Goal: Task Accomplishment & Management: Manage account settings

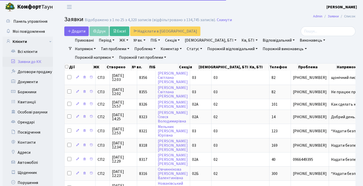
select select "25"
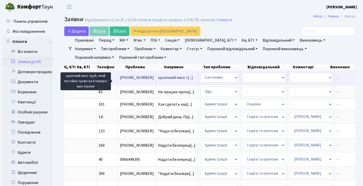
scroll to position [0, 173]
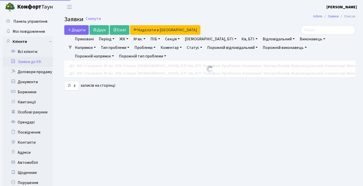
select select "25"
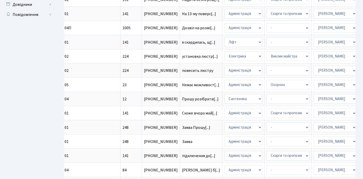
scroll to position [0, 173]
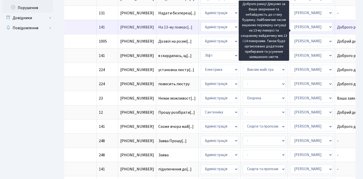
click at [337, 30] on span "Доброго ранку![...]" at bounding box center [353, 27] width 33 height 6
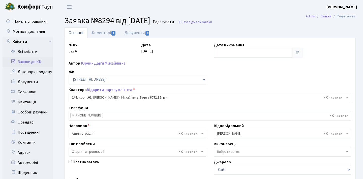
select select "20066"
select select "55"
click at [106, 34] on link "Коментарі 1" at bounding box center [103, 32] width 33 height 10
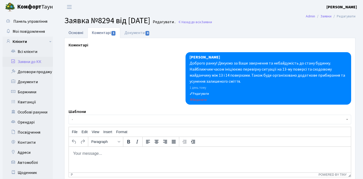
click at [80, 31] on link "Основні" at bounding box center [75, 32] width 23 height 10
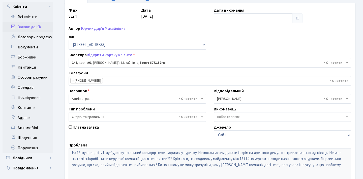
scroll to position [22, 0]
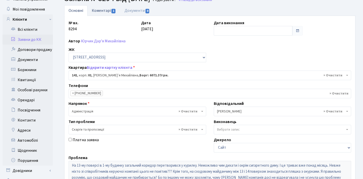
click at [108, 12] on link "Коментарі 1" at bounding box center [103, 10] width 33 height 10
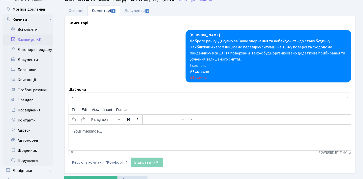
click at [39, 39] on link "Заявки до КК" at bounding box center [28, 40] width 50 height 10
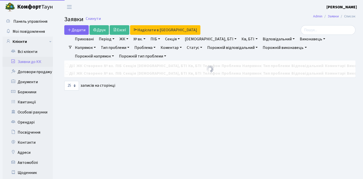
select select "25"
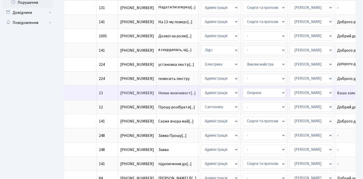
scroll to position [180, 0]
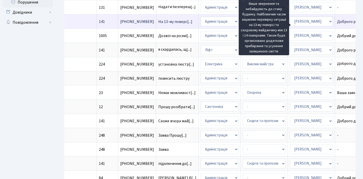
click at [337, 24] on span "Доброго ранку![...]" at bounding box center [353, 22] width 33 height 6
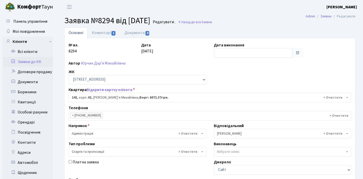
select select "20066"
select select "55"
click at [116, 34] on link "Коментарі 1" at bounding box center [103, 32] width 33 height 10
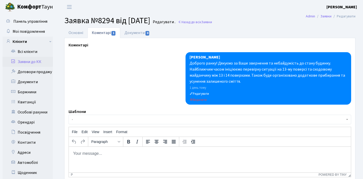
click at [33, 59] on link "Заявки до КК" at bounding box center [28, 62] width 50 height 10
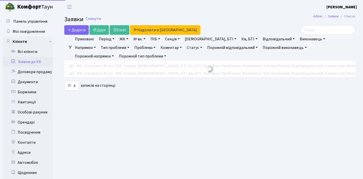
select select "25"
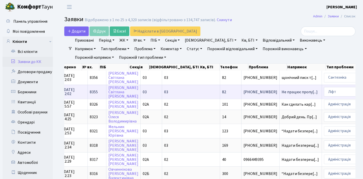
scroll to position [0, 54]
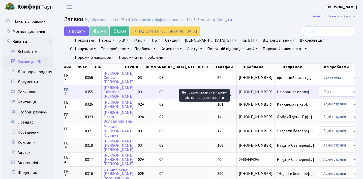
click at [277, 95] on span "Не працює пропу[...]" at bounding box center [295, 92] width 36 height 6
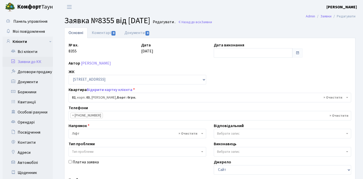
select select "20804"
click at [112, 31] on span "0" at bounding box center [113, 33] width 4 height 5
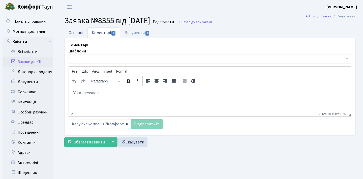
click at [80, 33] on link "Основні" at bounding box center [75, 32] width 23 height 10
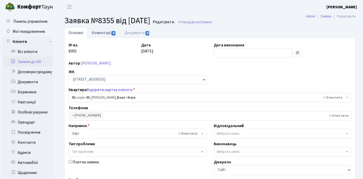
click at [112, 33] on span "0" at bounding box center [113, 33] width 4 height 5
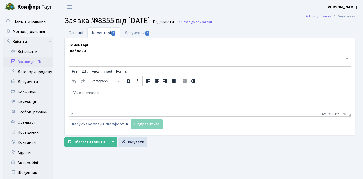
click at [77, 32] on link "Основні" at bounding box center [75, 32] width 23 height 10
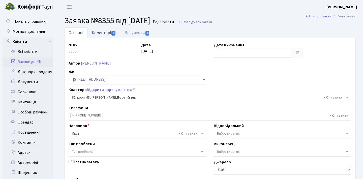
click at [97, 33] on link "Коментарі 0" at bounding box center [103, 32] width 33 height 10
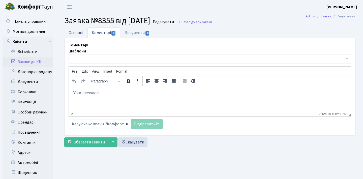
click at [78, 31] on link "Основні" at bounding box center [75, 32] width 23 height 10
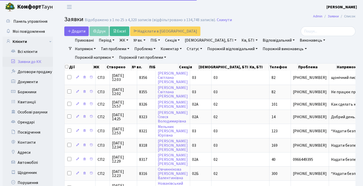
select select "25"
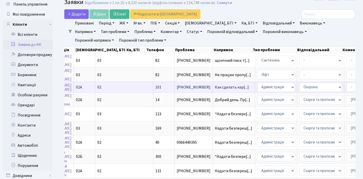
scroll to position [0, 123]
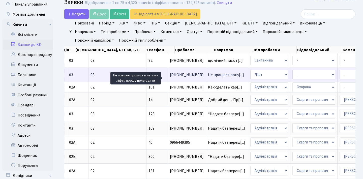
click at [208, 78] on span "Не працює пропу[...]" at bounding box center [226, 75] width 36 height 6
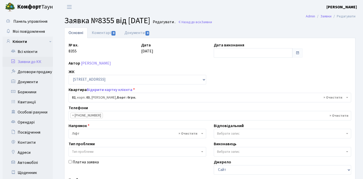
select select "20804"
click at [113, 33] on span "0" at bounding box center [113, 33] width 4 height 5
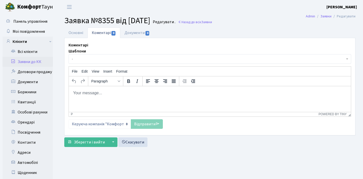
click at [136, 90] on p "Rich Text Area. Press ALT-0 for help." at bounding box center [210, 93] width 274 height 6
paste body "Rich Text Area. Press ALT-0 for help."
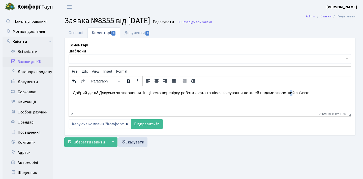
click at [295, 94] on p "Добрий день! Дякуємо за звернення. Ініціюємо перевірку роботи ліфта та після з’…" at bounding box center [210, 93] width 274 height 6
click at [144, 124] on link "Відправити" at bounding box center [147, 124] width 32 height 10
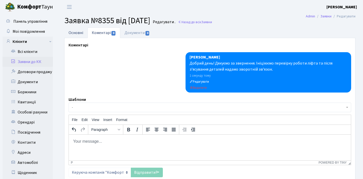
click at [79, 30] on link "Основні" at bounding box center [75, 32] width 23 height 10
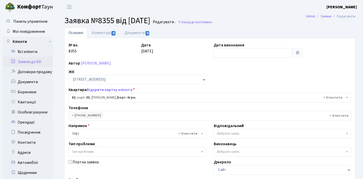
click at [43, 60] on link "Заявки до КК" at bounding box center [28, 62] width 50 height 10
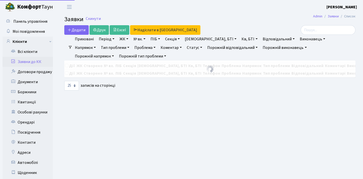
select select "25"
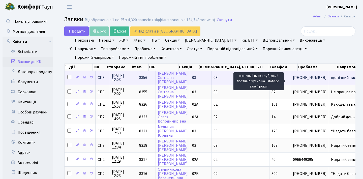
click at [331, 80] on span "щонічний писк т[...]" at bounding box center [348, 78] width 35 height 6
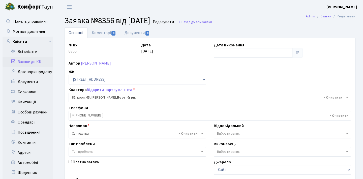
select select "20804"
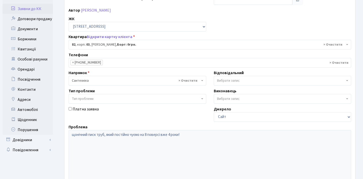
scroll to position [61, 0]
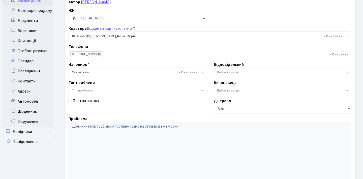
click at [111, 3] on link "[PERSON_NAME]" at bounding box center [96, 2] width 30 height 6
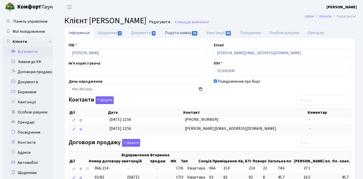
click at [186, 34] on link "Подати заявку 14" at bounding box center [182, 32] width 42 height 10
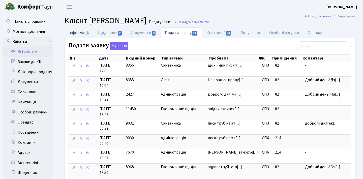
click at [79, 31] on link "Інформація" at bounding box center [78, 32] width 29 height 10
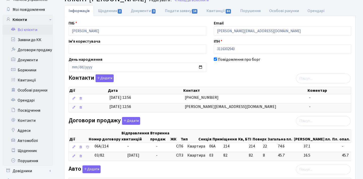
scroll to position [18, 0]
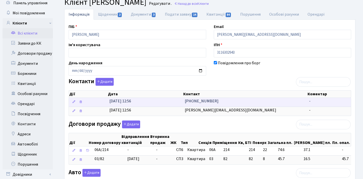
drag, startPoint x: 214, startPoint y: 101, endPoint x: 190, endPoint y: 100, distance: 24.5
click at [190, 100] on td "[PHONE_NUMBER]" at bounding box center [245, 102] width 125 height 9
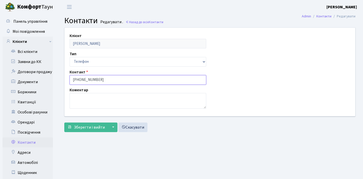
drag, startPoint x: 103, startPoint y: 79, endPoint x: 78, endPoint y: 80, distance: 24.5
click at [78, 80] on input "[PHONE_NUMBER]" at bounding box center [138, 80] width 137 height 10
click at [36, 63] on link "Заявки до КК" at bounding box center [28, 62] width 50 height 10
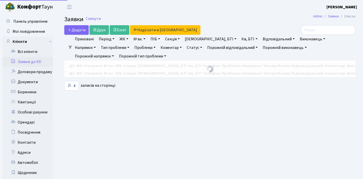
select select "25"
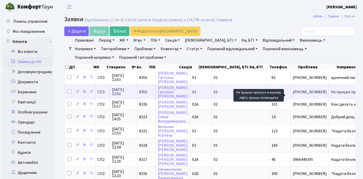
click at [331, 94] on span "Не працює пропу[...]" at bounding box center [349, 92] width 36 height 6
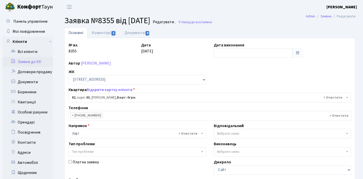
select select "20804"
click at [48, 63] on link "Заявки до КК" at bounding box center [28, 62] width 50 height 10
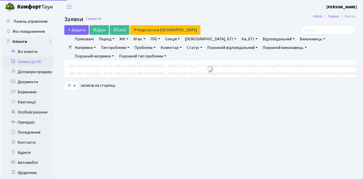
select select "25"
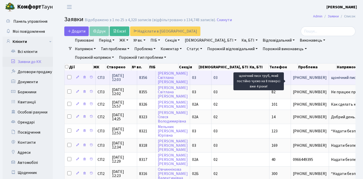
click at [331, 80] on span "щонічний писк т[...]" at bounding box center [348, 78] width 35 height 6
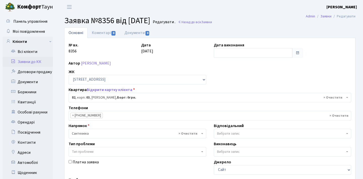
select select "20804"
click at [255, 1] on header "[PERSON_NAME] Мій обліковий запис Вийти" at bounding box center [181, 7] width 363 height 14
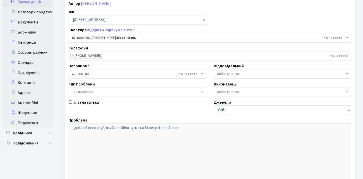
scroll to position [60, 0]
click at [67, 129] on div "Проблема щонічний писк труб, який постійно чуємо на 8 поверсі вже 4 роки!" at bounding box center [210, 152] width 290 height 70
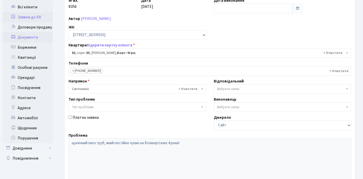
scroll to position [39, 0]
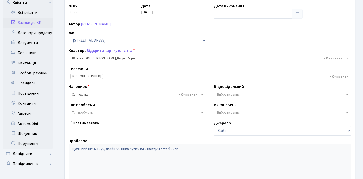
click at [41, 18] on link "Заявки до КК" at bounding box center [28, 23] width 50 height 10
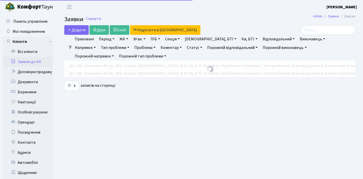
select select "25"
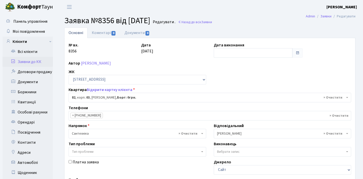
select select "20804"
click at [34, 59] on link "Заявки до КК" at bounding box center [28, 62] width 50 height 10
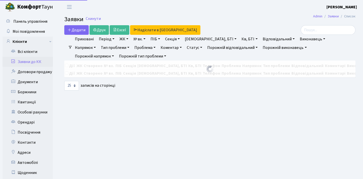
select select "25"
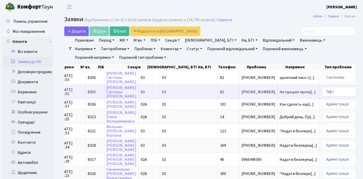
scroll to position [0, 54]
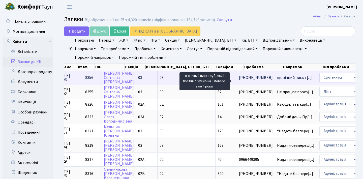
click at [277, 80] on span "щонічний писк т[...]" at bounding box center [294, 78] width 35 height 6
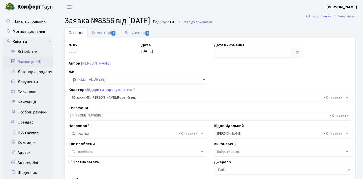
select select "20804"
click at [47, 61] on link "Заявки до КК" at bounding box center [28, 62] width 50 height 10
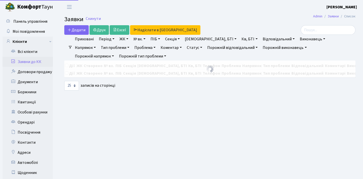
select select "25"
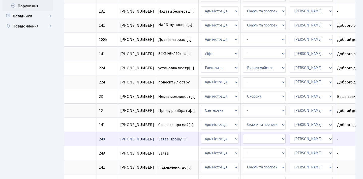
scroll to position [0, 173]
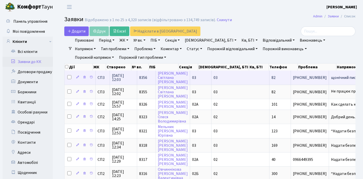
click at [329, 83] on td "щонічний писк т[...]" at bounding box center [350, 78] width 42 height 14
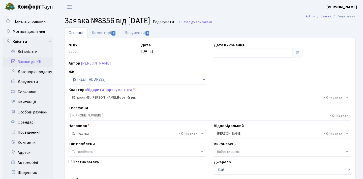
select select "20804"
click at [111, 65] on link "Альохіна Світлана Юхимівна" at bounding box center [96, 63] width 30 height 6
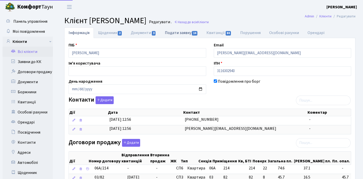
click at [173, 35] on link "Подати заявку 14" at bounding box center [182, 32] width 42 height 10
select select "25"
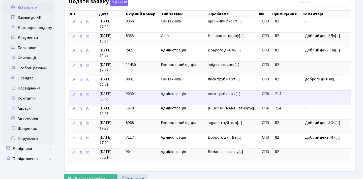
scroll to position [45, 0]
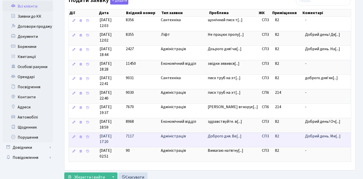
click at [235, 131] on body "Комфорт Таун Анна Г. Мій обліковий запис Вийти Панель управління Мої повідомлен…" at bounding box center [181, 76] width 363 height 242
click at [319, 134] on td "Добрий день. Ми[...]" at bounding box center [327, 140] width 48 height 15
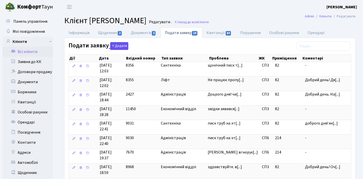
scroll to position [0, 0]
click at [81, 35] on link "Інформація" at bounding box center [78, 32] width 29 height 10
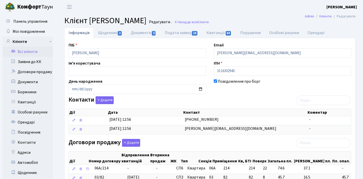
click at [34, 49] on link "Всі клієнти" at bounding box center [28, 52] width 50 height 10
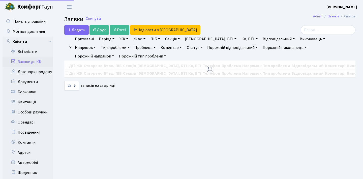
select select "25"
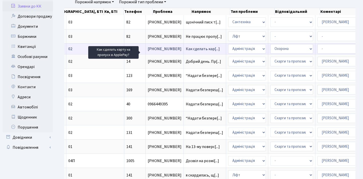
click at [186, 52] on span "Как сделать кар[...]" at bounding box center [203, 49] width 34 height 6
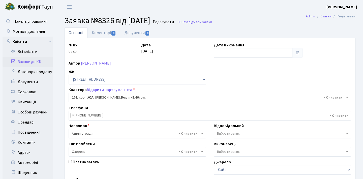
select select "20351"
select select "69"
click at [109, 34] on link "Коментарі 0" at bounding box center [103, 32] width 33 height 10
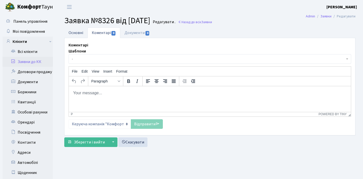
click at [79, 32] on link "Основні" at bounding box center [75, 32] width 23 height 10
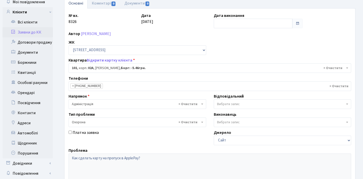
scroll to position [53, 0]
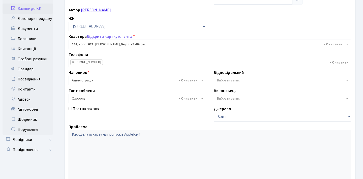
click at [106, 11] on link "[PERSON_NAME]" at bounding box center [96, 10] width 30 height 6
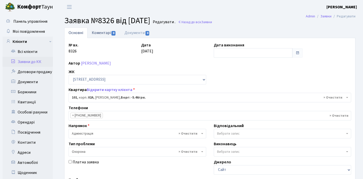
scroll to position [0, 0]
click at [113, 34] on span "0" at bounding box center [113, 33] width 4 height 5
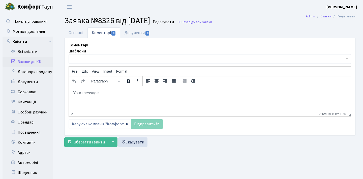
click at [119, 99] on html at bounding box center [210, 93] width 282 height 14
paste body "Rich Text Area. Press ALT-0 for help."
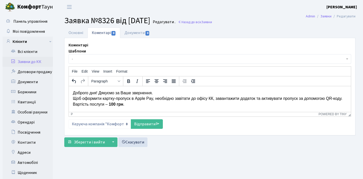
click at [74, 97] on p "Доброго дня! Дякуємо за Ваше звернення. Щоб оформити картку-пропуск в Apple Pay…" at bounding box center [210, 98] width 274 height 17
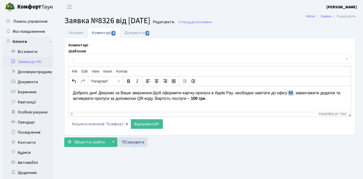
drag, startPoint x: 301, startPoint y: 93, endPoint x: 296, endPoint y: 92, distance: 4.6
click at [296, 92] on p "Доброго дня! Дякуємо за Ваше звернення. Щоб оформити картку-пропуск в Apple Pay…" at bounding box center [210, 95] width 274 height 11
click at [152, 124] on link "Відправити" at bounding box center [147, 124] width 32 height 10
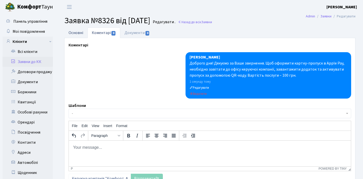
click at [75, 35] on link "Основні" at bounding box center [75, 32] width 23 height 10
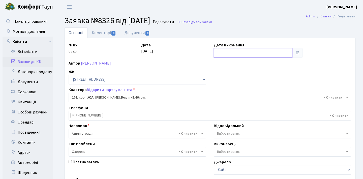
click at [248, 53] on input "text" at bounding box center [253, 53] width 79 height 10
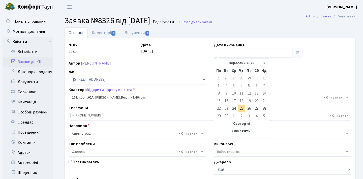
click at [242, 107] on td "25" at bounding box center [242, 109] width 8 height 8
type input "25.09.2025"
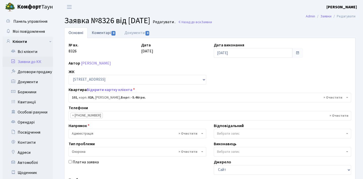
click at [102, 35] on link "Коментарі 0" at bounding box center [103, 32] width 33 height 10
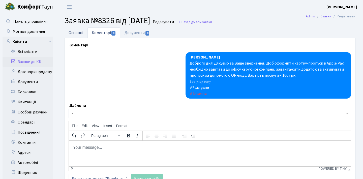
click at [79, 35] on link "Основні" at bounding box center [75, 32] width 23 height 10
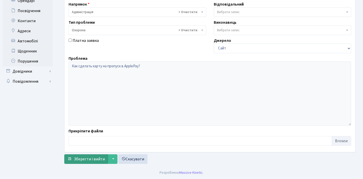
scroll to position [121, 0]
click at [79, 160] on span "Зберегти і вийти" at bounding box center [89, 159] width 31 height 6
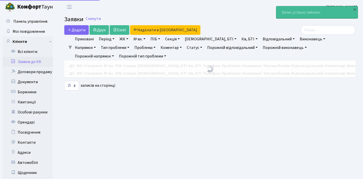
select select "25"
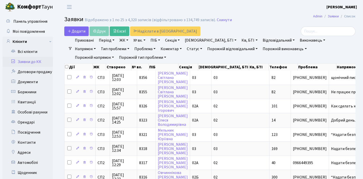
click at [28, 63] on link "Заявки до КК" at bounding box center [28, 62] width 50 height 10
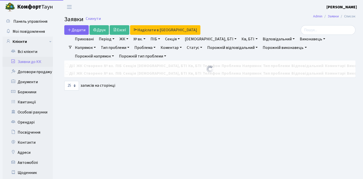
select select "25"
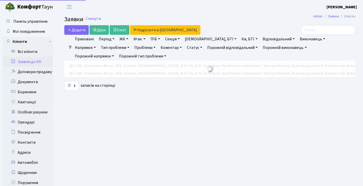
select select "25"
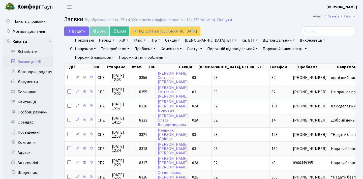
click at [27, 60] on link "Заявки до КК" at bounding box center [28, 62] width 50 height 10
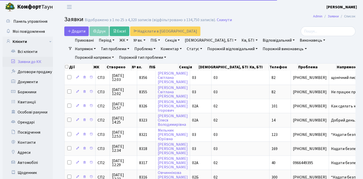
select select "25"
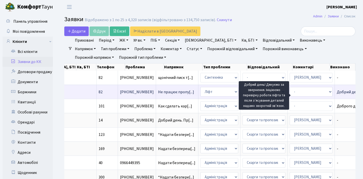
scroll to position [0, 173]
click at [337, 95] on span "Добрий день! Дя[...]" at bounding box center [354, 92] width 35 height 6
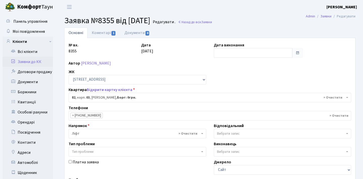
select select "20804"
click at [108, 33] on link "Коментарі 1" at bounding box center [103, 32] width 33 height 10
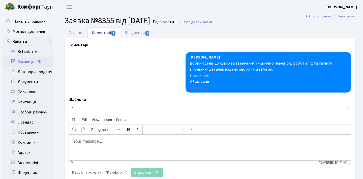
click at [35, 61] on link "Заявки до КК" at bounding box center [28, 62] width 50 height 10
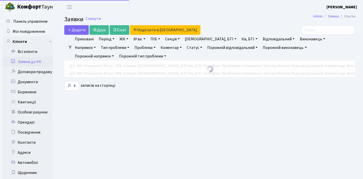
select select "25"
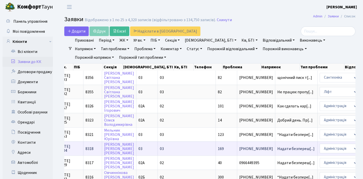
scroll to position [0, 10]
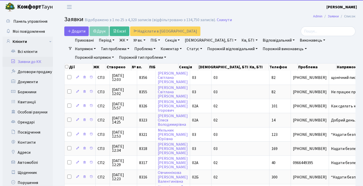
select select "25"
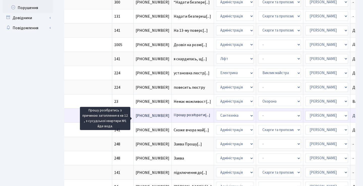
scroll to position [0, 143]
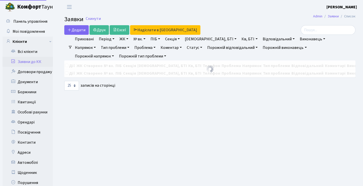
select select "25"
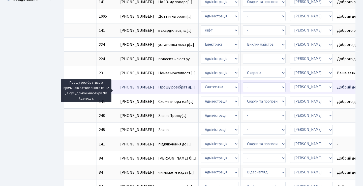
click at [158, 90] on span "Прошу розібрати[...]" at bounding box center [176, 87] width 37 height 6
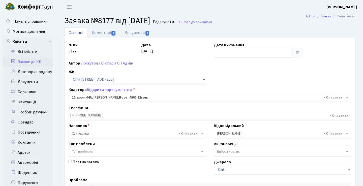
select select "21040"
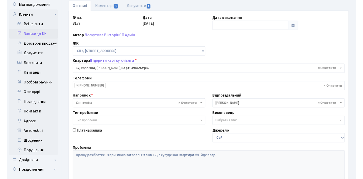
scroll to position [27, 0]
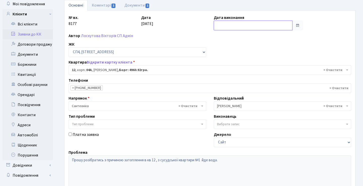
click at [263, 29] on input "text" at bounding box center [253, 26] width 79 height 10
click at [300, 55] on div "№ вх. 8177 Дата 19.09.2025 Дата виконання Автор Лоскутова Вікторія СП Адмін ЖК …" at bounding box center [210, 128] width 290 height 227
click at [111, 7] on span "1" at bounding box center [113, 6] width 4 height 5
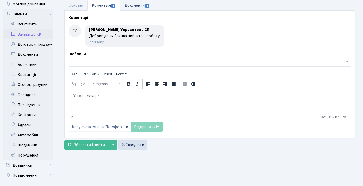
click at [130, 7] on link "Документи 1" at bounding box center [137, 5] width 34 height 10
select select "25"
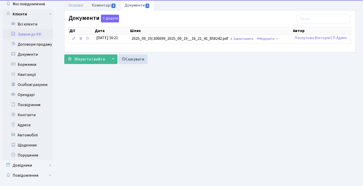
click at [110, 7] on link "Коментарі 1" at bounding box center [103, 5] width 33 height 10
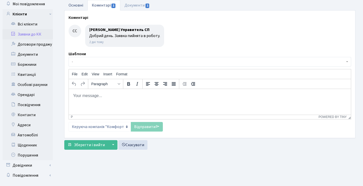
click at [84, 4] on link "Основні" at bounding box center [75, 5] width 23 height 10
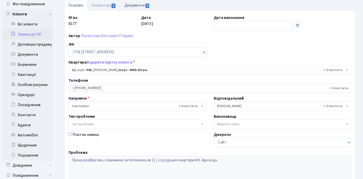
click at [150, 5] on link "Документи 1" at bounding box center [137, 5] width 34 height 10
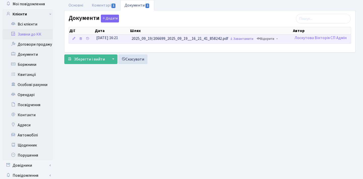
click at [272, 39] on link "Відкрити" at bounding box center [265, 39] width 20 height 8
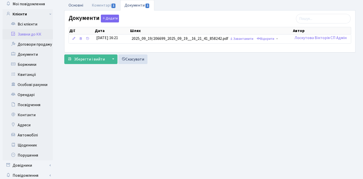
click at [82, 5] on link "Основні" at bounding box center [75, 5] width 23 height 10
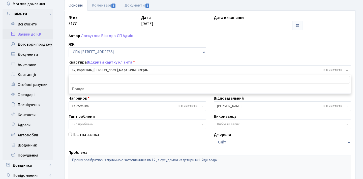
click at [114, 71] on span "× 12 , корп.: 04А , Груздєва Жанна Олексіївна, Борг: 4960.92грн." at bounding box center [208, 70] width 273 height 5
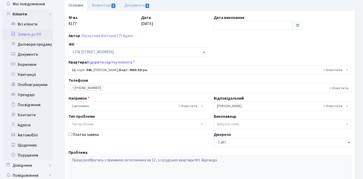
drag, startPoint x: 137, startPoint y: 71, endPoint x: 117, endPoint y: 71, distance: 20.2
click at [117, 71] on span "× 12 , корп.: 04А , Груздєва Жанна Олексіївна, Борг: 4960.92грн." at bounding box center [208, 70] width 273 height 5
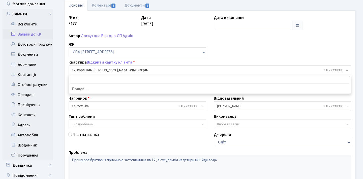
click at [133, 69] on span "× 12 , корп.: 04А , Груздєва Жанна Олексіївна, Борг: 4960.92грн." at bounding box center [208, 70] width 273 height 5
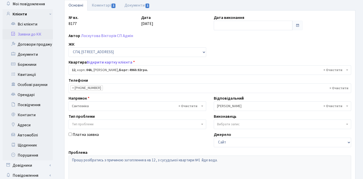
drag, startPoint x: 137, startPoint y: 70, endPoint x: 100, endPoint y: 69, distance: 36.8
click at [100, 69] on span "× 12 , корп.: 04А , Груздєва Жанна Олексіївна, Борг: 4960.92грн." at bounding box center [208, 70] width 273 height 5
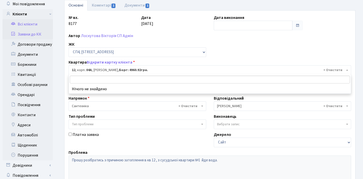
click at [41, 22] on link "Всі клієнти" at bounding box center [28, 24] width 50 height 10
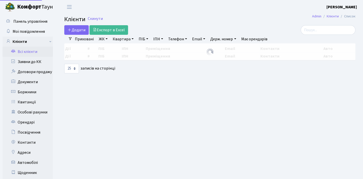
select select "25"
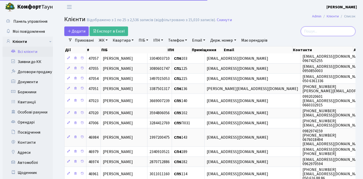
click at [329, 31] on input "search" at bounding box center [328, 31] width 55 height 10
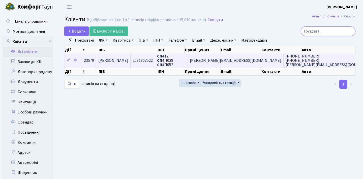
type input "Груздєва"
click at [254, 61] on span "[PERSON_NAME][EMAIL_ADDRESS][DOMAIN_NAME]" at bounding box center [235, 61] width 91 height 6
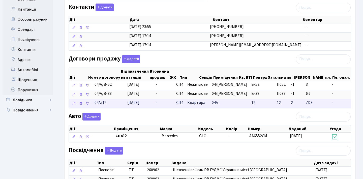
scroll to position [91, 0]
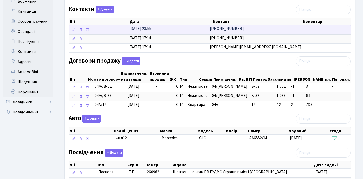
drag, startPoint x: 246, startPoint y: 27, endPoint x: 220, endPoint y: 28, distance: 25.7
click at [220, 28] on td "[PHONE_NUMBER]" at bounding box center [256, 29] width 96 height 9
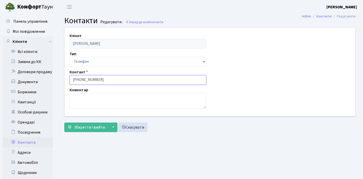
drag, startPoint x: 100, startPoint y: 80, endPoint x: 78, endPoint y: 79, distance: 21.4
click at [78, 79] on input "[PHONE_NUMBER]" at bounding box center [138, 80] width 137 height 10
click at [43, 59] on link "Заявки до КК" at bounding box center [28, 62] width 50 height 10
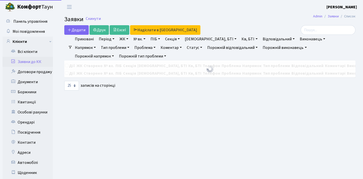
select select "25"
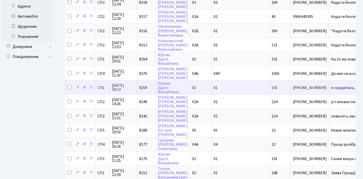
scroll to position [181, 0]
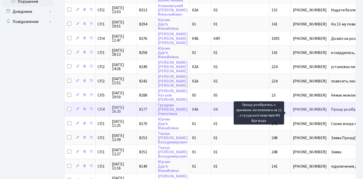
click at [331, 111] on span "Прошу розібрати[...]" at bounding box center [349, 110] width 37 height 6
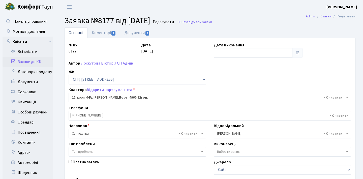
select select "21040"
click at [109, 30] on link "Коментарі 1" at bounding box center [103, 32] width 33 height 10
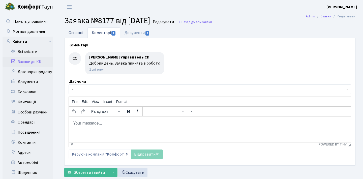
click at [82, 32] on link "Основні" at bounding box center [75, 32] width 23 height 10
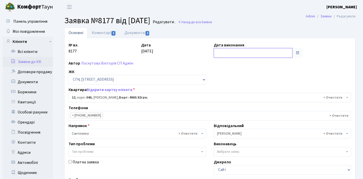
click at [281, 56] on input "text" at bounding box center [253, 53] width 79 height 10
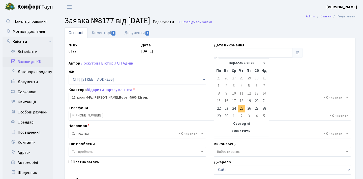
click at [242, 106] on td "25" at bounding box center [242, 109] width 8 height 8
type input "[DATE]"
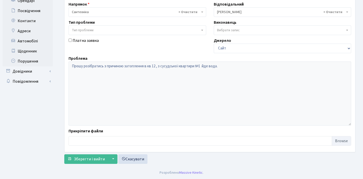
scroll to position [121, 0]
click at [100, 157] on span "Зберегти і вийти" at bounding box center [89, 159] width 31 height 6
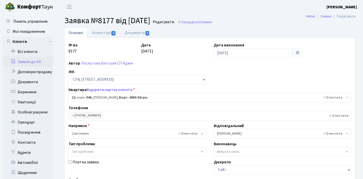
scroll to position [0, 0]
click at [40, 61] on link "Заявки до КК" at bounding box center [28, 62] width 50 height 10
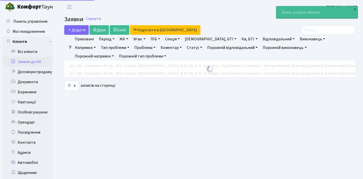
select select "25"
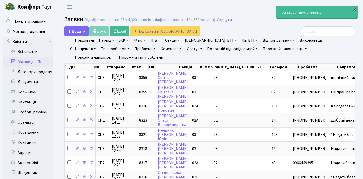
click at [355, 7] on div "×" at bounding box center [354, 9] width 5 height 5
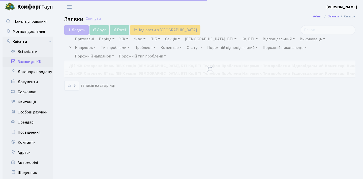
select select "25"
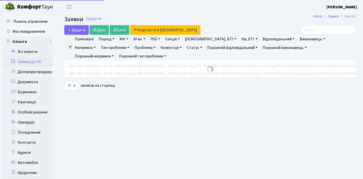
select select "25"
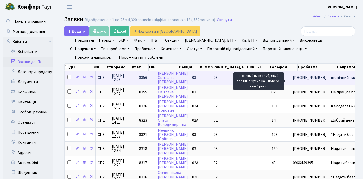
click at [331, 80] on span "щонічний писк т[...]" at bounding box center [348, 78] width 35 height 6
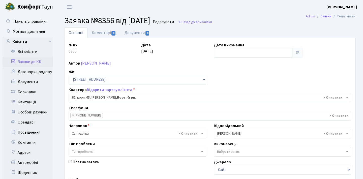
select select "20804"
click at [107, 35] on link "Коментарі 0" at bounding box center [103, 32] width 33 height 10
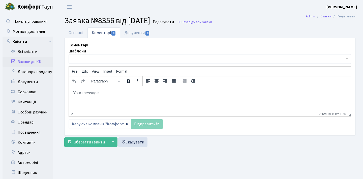
click at [122, 98] on html at bounding box center [210, 93] width 282 height 14
click at [42, 60] on link "Заявки до КК" at bounding box center [28, 62] width 50 height 10
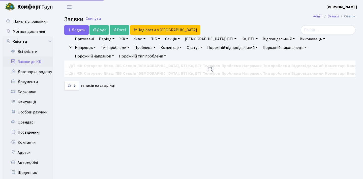
select select "25"
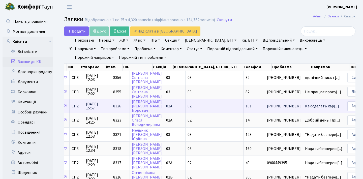
scroll to position [0, 27]
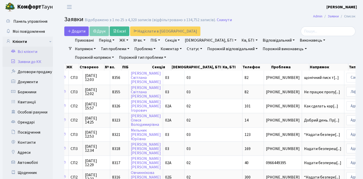
click at [34, 52] on link "Всі клієнти" at bounding box center [28, 52] width 50 height 10
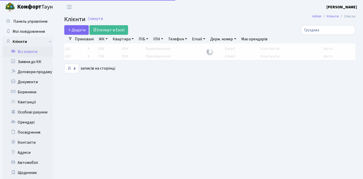
select select "25"
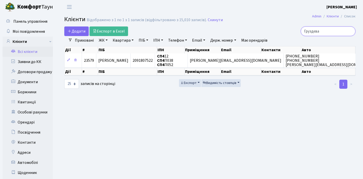
click at [349, 32] on input "Груздєва" at bounding box center [328, 31] width 55 height 10
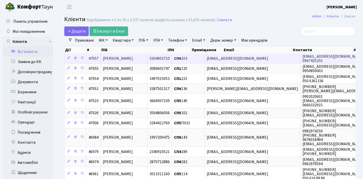
click at [239, 60] on span "[EMAIL_ADDRESS][DOMAIN_NAME]" at bounding box center [237, 59] width 61 height 6
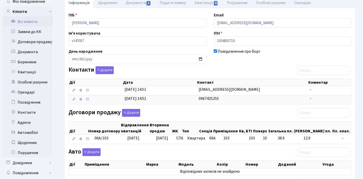
scroll to position [32, 0]
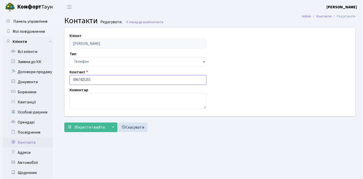
drag, startPoint x: 102, startPoint y: 79, endPoint x: 64, endPoint y: 80, distance: 37.6
click at [64, 80] on div "Клієнт Цястун Роман Петрович Тип Email Телефон Контакт 0967425255 Коментар" at bounding box center [210, 72] width 298 height 88
click at [135, 22] on link "Назад до всіх Контакти" at bounding box center [145, 22] width 38 height 5
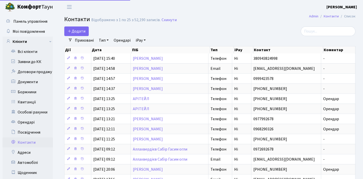
select select "25"
click at [38, 61] on link "Заявки до КК" at bounding box center [28, 62] width 50 height 10
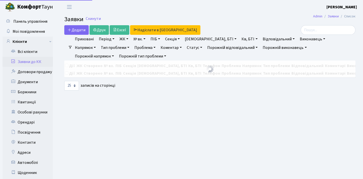
select select "25"
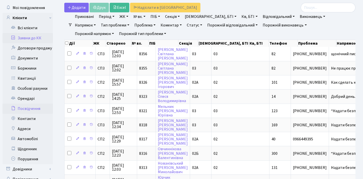
scroll to position [25, 0]
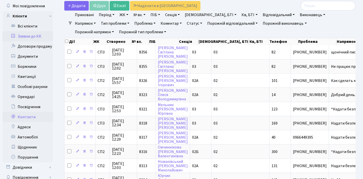
click at [31, 117] on link "Контакти" at bounding box center [28, 117] width 50 height 10
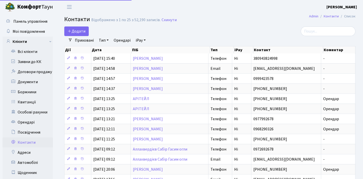
select select "25"
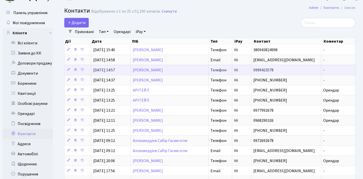
scroll to position [9, 0]
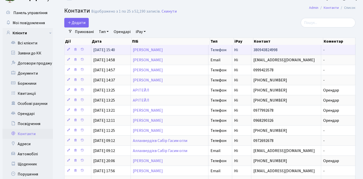
drag, startPoint x: 285, startPoint y: 52, endPoint x: 260, endPoint y: 53, distance: 25.0
click at [260, 53] on td "380943824998" at bounding box center [286, 50] width 70 height 10
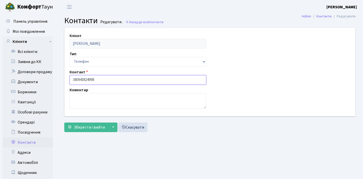
drag, startPoint x: 111, startPoint y: 81, endPoint x: 77, endPoint y: 80, distance: 34.5
click at [77, 80] on input "380943824998" at bounding box center [138, 80] width 137 height 10
click at [130, 22] on link "Назад до всіх Контакти" at bounding box center [145, 22] width 38 height 5
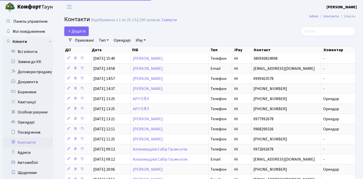
select select "25"
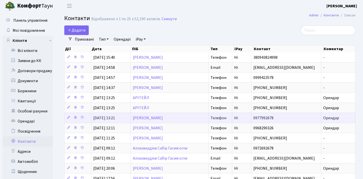
scroll to position [1, 0]
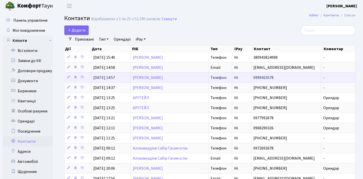
drag, startPoint x: 279, startPoint y: 82, endPoint x: 255, endPoint y: 81, distance: 23.9
click at [256, 81] on td "0999423578" at bounding box center [286, 77] width 70 height 10
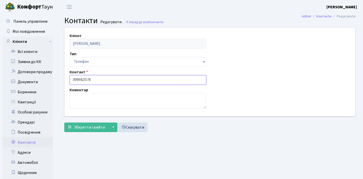
drag, startPoint x: 93, startPoint y: 79, endPoint x: 75, endPoint y: 79, distance: 17.6
click at [75, 79] on input "0999423578" at bounding box center [138, 80] width 137 height 10
click at [104, 81] on input "0999423578" at bounding box center [138, 80] width 137 height 10
drag, startPoint x: 97, startPoint y: 81, endPoint x: 69, endPoint y: 77, distance: 29.0
click at [69, 77] on div "Контакт 0999423578" at bounding box center [138, 77] width 144 height 16
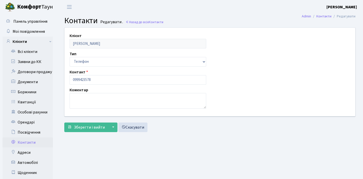
click at [28, 145] on link "Контакти" at bounding box center [28, 142] width 50 height 10
click at [25, 140] on link "Контакти" at bounding box center [28, 142] width 50 height 10
click at [36, 140] on link "Контакти" at bounding box center [28, 142] width 50 height 10
click at [29, 144] on link "Контакти" at bounding box center [28, 142] width 50 height 10
click at [140, 22] on link "Назад до всіх Контакти" at bounding box center [145, 22] width 38 height 5
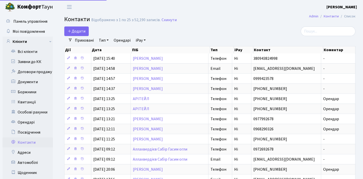
select select "25"
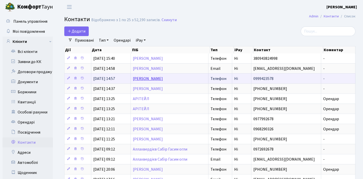
click at [163, 81] on link "[PERSON_NAME]" at bounding box center [148, 79] width 30 height 6
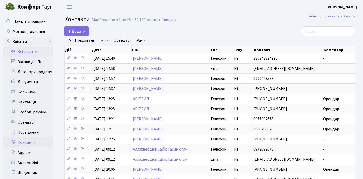
click at [39, 53] on link "Всі клієнти" at bounding box center [28, 52] width 50 height 10
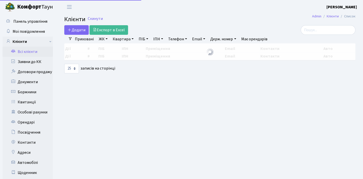
select select "25"
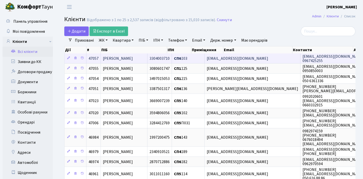
click at [264, 61] on span "[EMAIL_ADDRESS][DOMAIN_NAME]" at bounding box center [237, 59] width 61 height 6
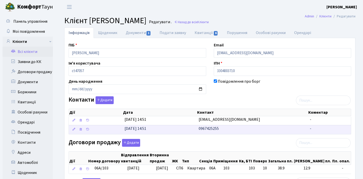
drag, startPoint x: 226, startPoint y: 129, endPoint x: 197, endPoint y: 128, distance: 28.5
click at [197, 128] on td "0967425255" at bounding box center [252, 129] width 111 height 9
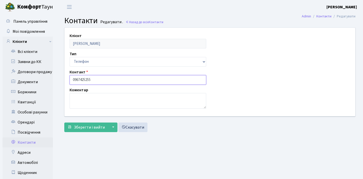
drag, startPoint x: 96, startPoint y: 79, endPoint x: 67, endPoint y: 79, distance: 29.0
click at [67, 79] on div "Контакт 0967425255" at bounding box center [138, 77] width 144 height 16
click at [37, 50] on link "Всі клієнти" at bounding box center [28, 52] width 50 height 10
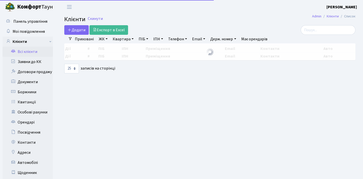
select select "25"
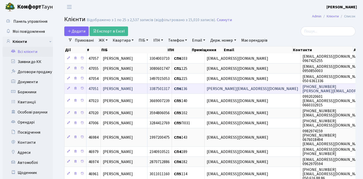
click at [234, 91] on span "[PERSON_NAME][EMAIL_ADDRESS][DOMAIN_NAME]" at bounding box center [252, 89] width 91 height 6
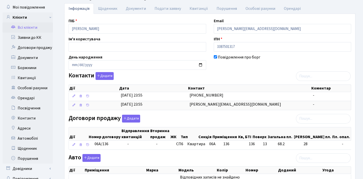
scroll to position [24, 0]
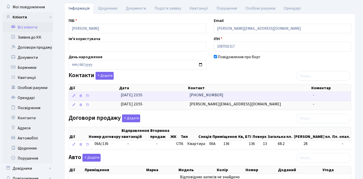
drag, startPoint x: 220, startPoint y: 95, endPoint x: 196, endPoint y: 95, distance: 23.7
click at [196, 95] on td "[PHONE_NUMBER]" at bounding box center [249, 96] width 123 height 9
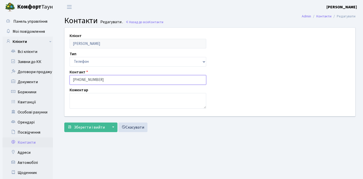
drag, startPoint x: 110, startPoint y: 81, endPoint x: 79, endPoint y: 79, distance: 31.1
click at [79, 79] on input "[PHONE_NUMBER]" at bounding box center [138, 80] width 137 height 10
